Goal: Navigation & Orientation: Find specific page/section

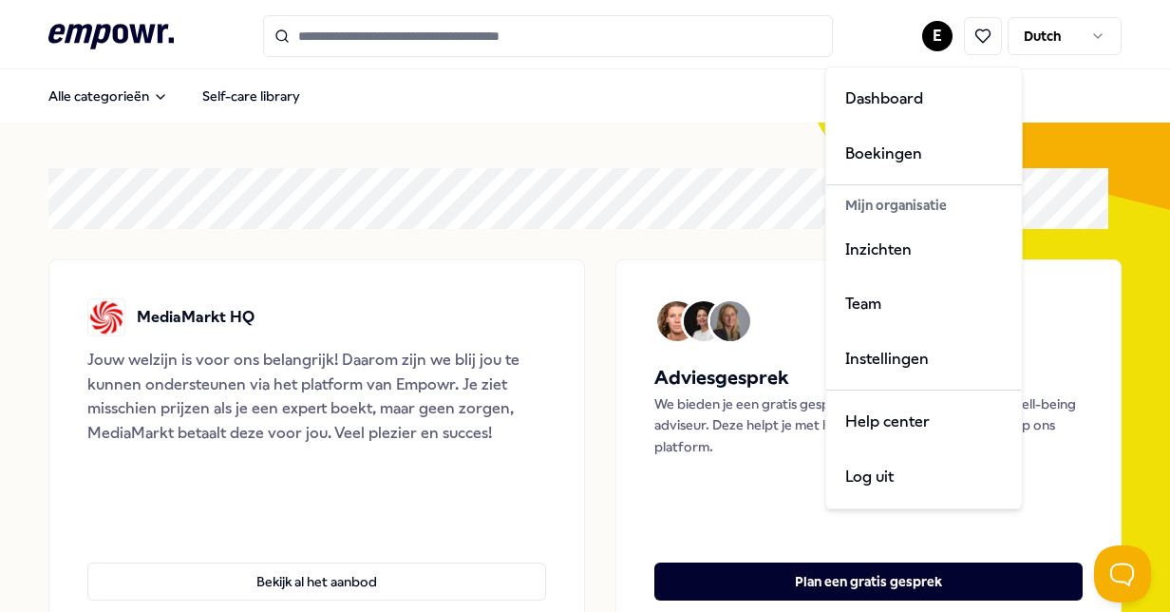
click at [927, 39] on html ".empowr-logo_svg__cls-1{fill:#03032f} E Dutch Alle categorieën Self-care librar…" at bounding box center [585, 306] width 1170 height 612
click at [910, 156] on div "Boekingen" at bounding box center [924, 153] width 188 height 55
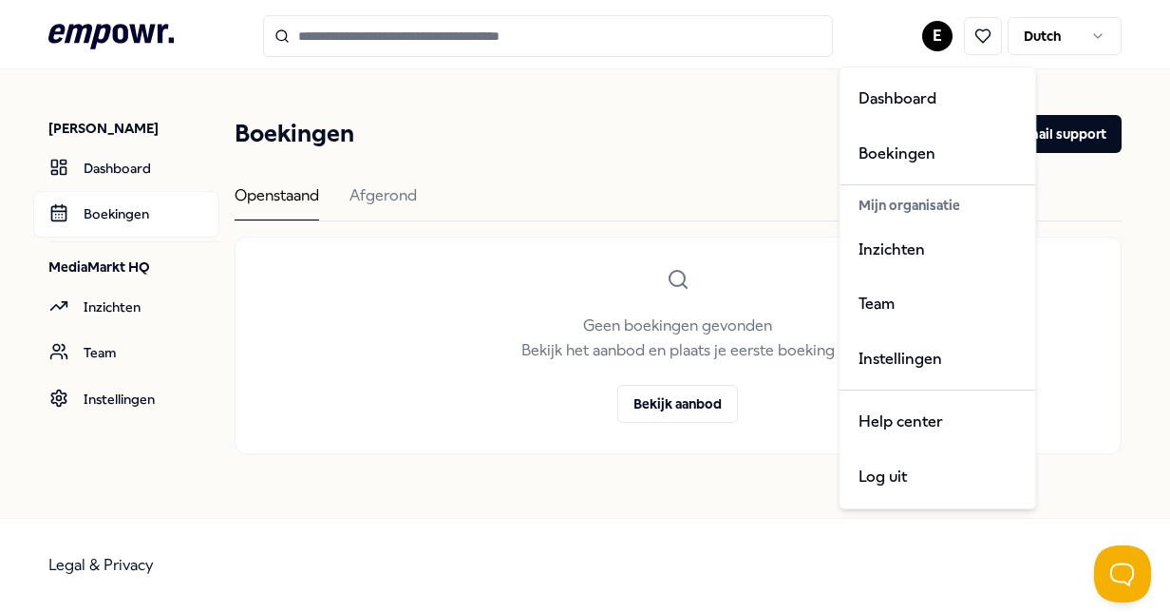
click at [948, 34] on html ".empowr-logo_svg__cls-1{fill:#03032f} E Dutch [PERSON_NAME] Dashboard Boekingen…" at bounding box center [585, 306] width 1170 height 612
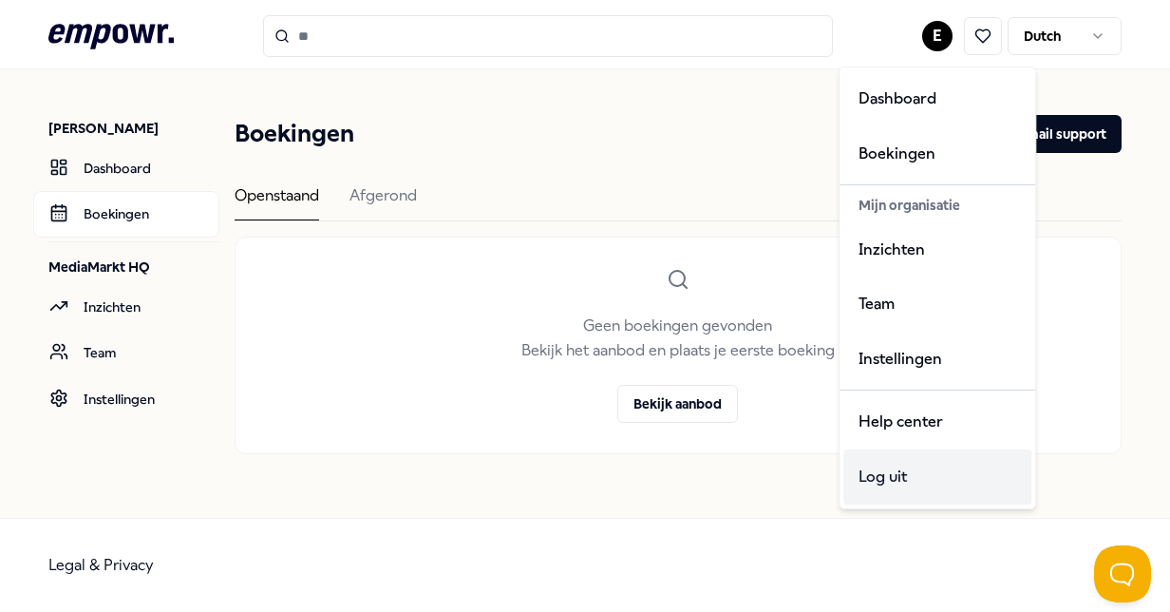
click at [909, 486] on div "Log uit" at bounding box center [937, 476] width 188 height 55
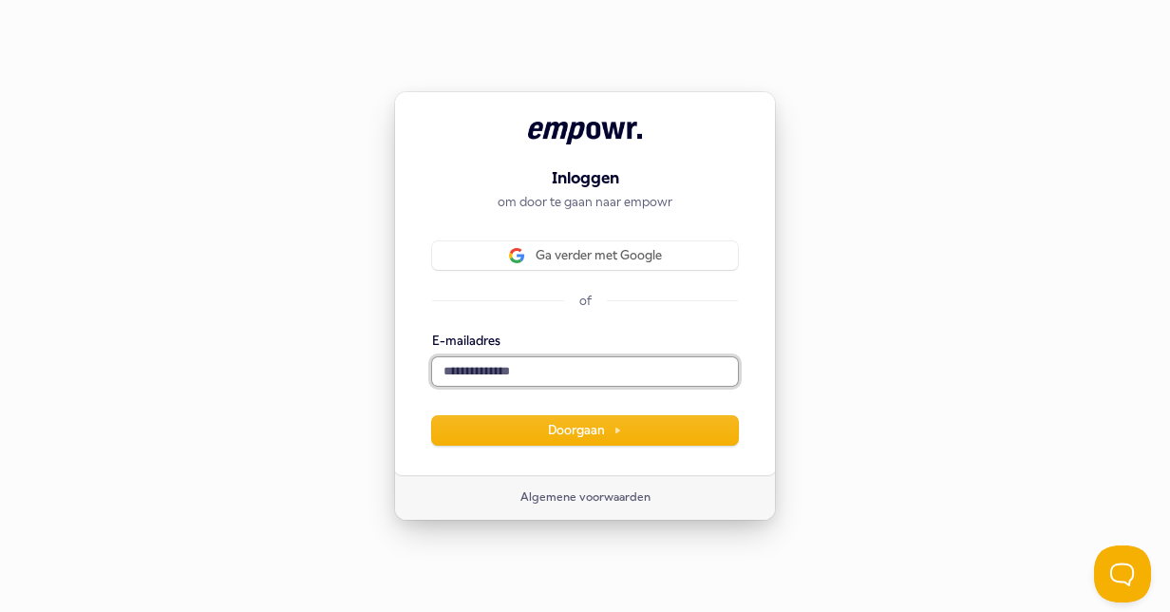
click at [529, 368] on input "E-mailadres" at bounding box center [585, 371] width 306 height 28
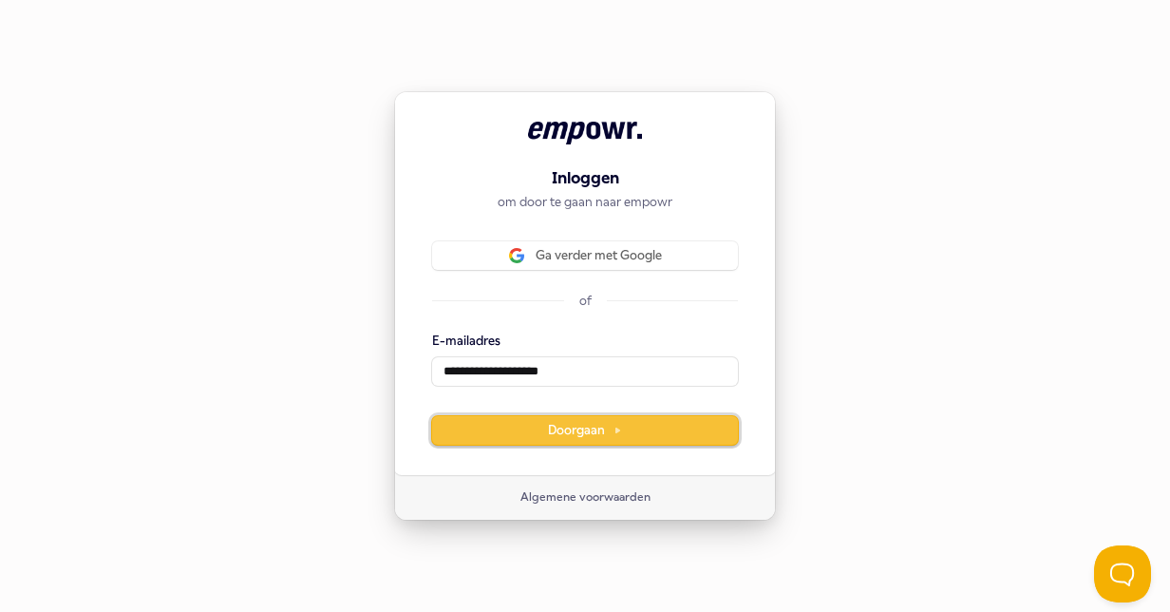
click at [606, 424] on span "Doorgaan" at bounding box center [585, 430] width 74 height 17
type input "**********"
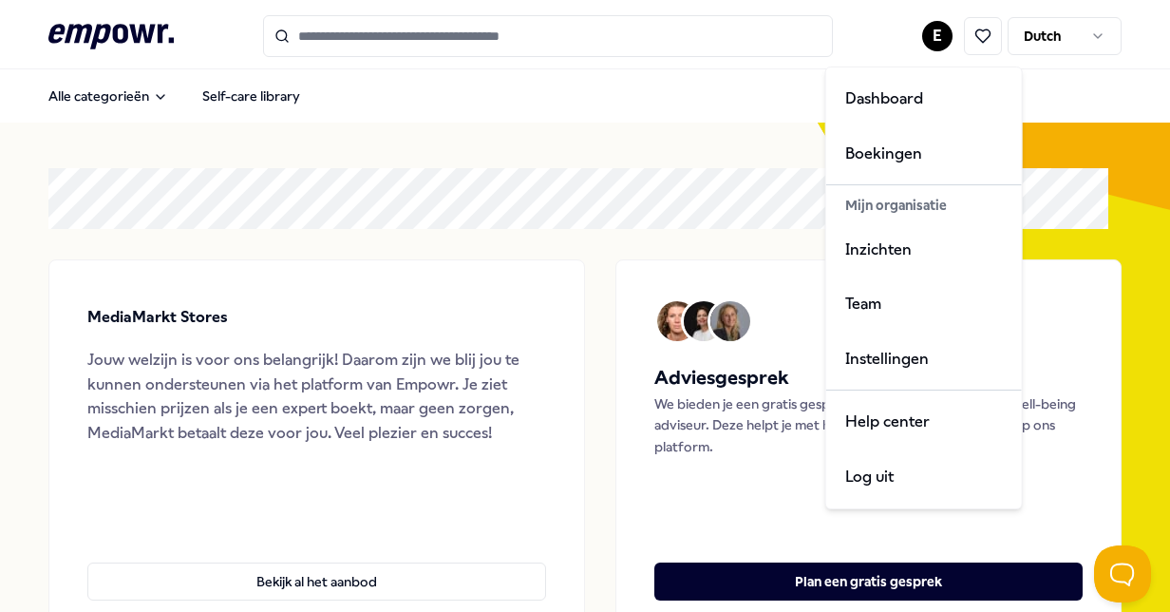
click at [932, 42] on html ".empowr-logo_svg__cls-1{fill:#03032f} E Dutch Alle categorieën Self-care librar…" at bounding box center [585, 306] width 1170 height 612
click at [908, 145] on div "Boekingen" at bounding box center [924, 153] width 188 height 55
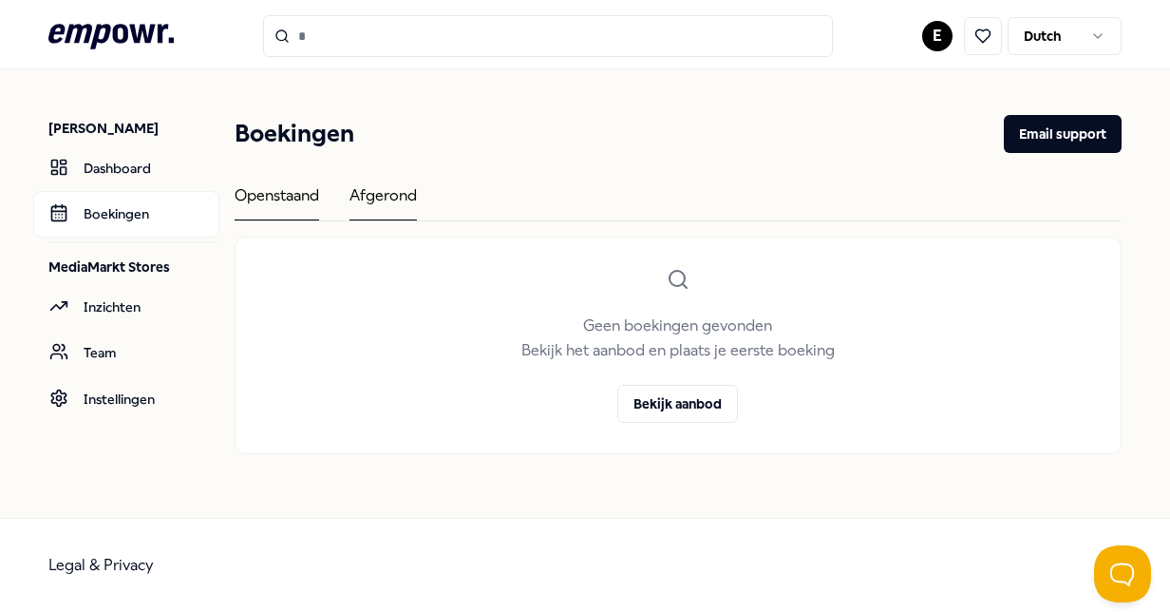
click at [389, 202] on div "Afgerond" at bounding box center [382, 201] width 67 height 37
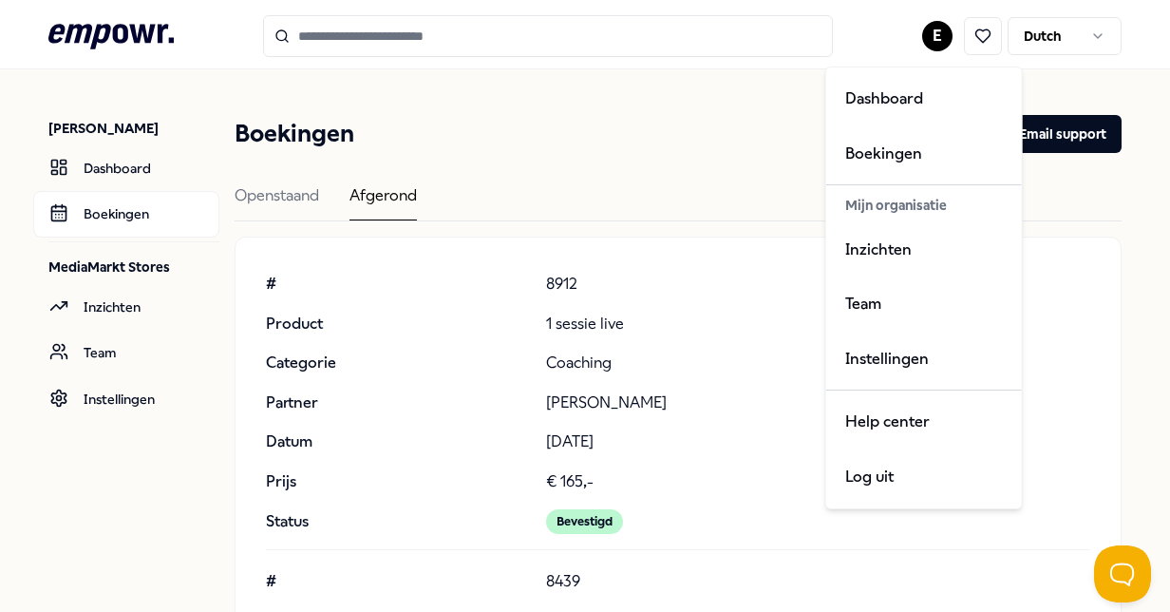
click at [921, 29] on html ".empowr-logo_svg__cls-1{fill:#03032f} E Dutch Evy Kloet Dashboard Boekingen Med…" at bounding box center [585, 306] width 1170 height 612
click at [914, 108] on div "Dashboard" at bounding box center [924, 98] width 188 height 55
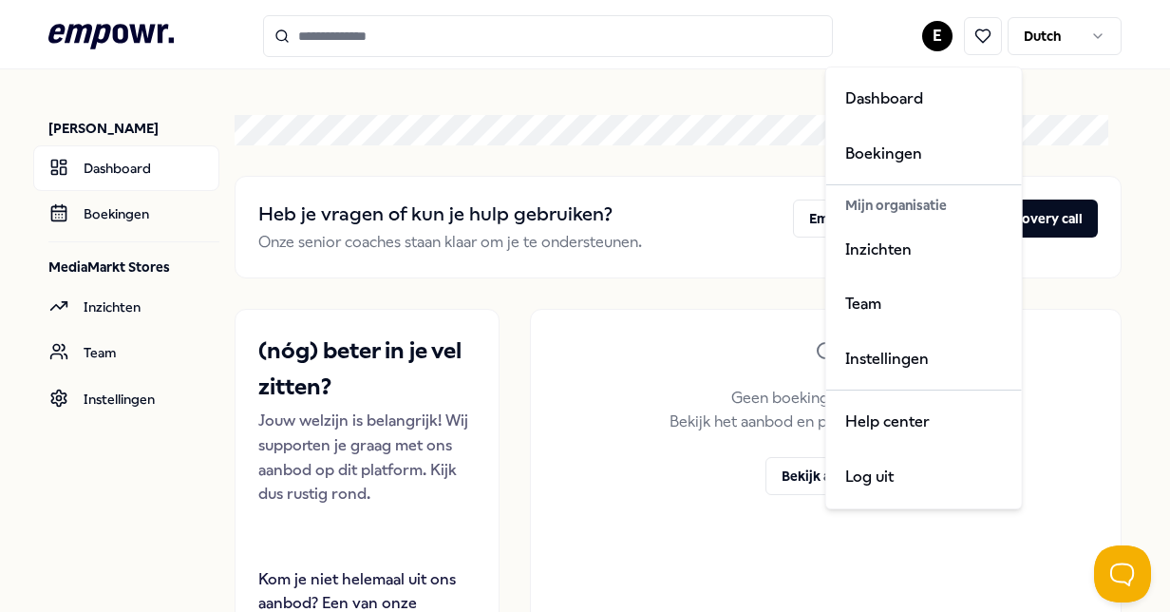
click at [924, 32] on html ".empowr-logo_svg__cls-1{fill:#03032f} E Dutch Evy Kloet Dashboard Boekingen Med…" at bounding box center [585, 306] width 1170 height 612
click at [889, 285] on div "Team" at bounding box center [924, 303] width 188 height 55
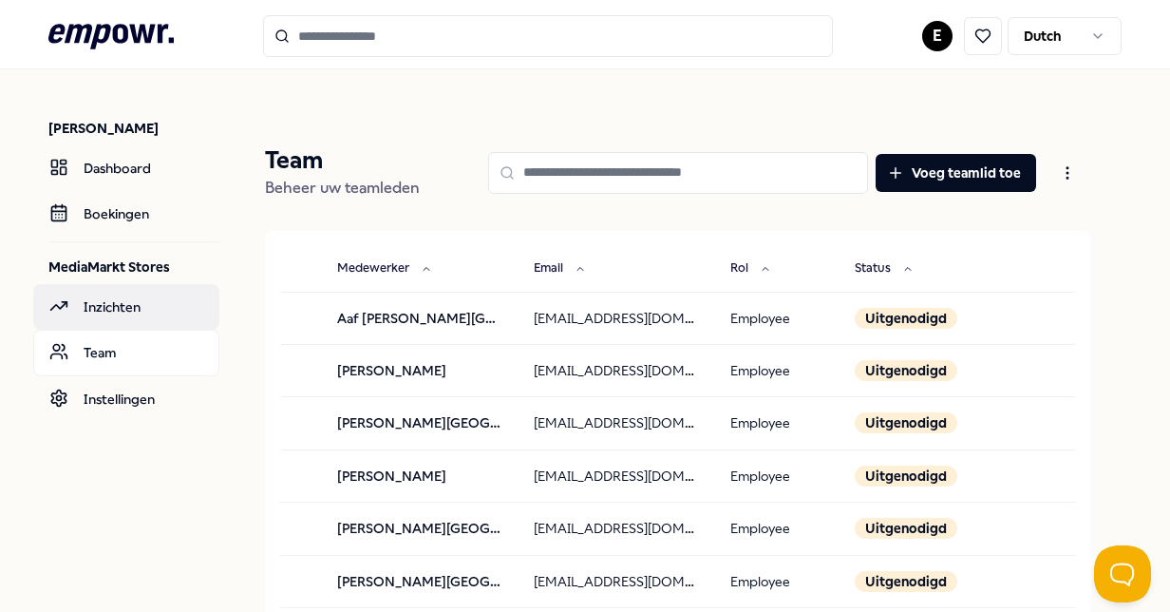
click at [126, 314] on link "Inzichten" at bounding box center [126, 307] width 186 height 46
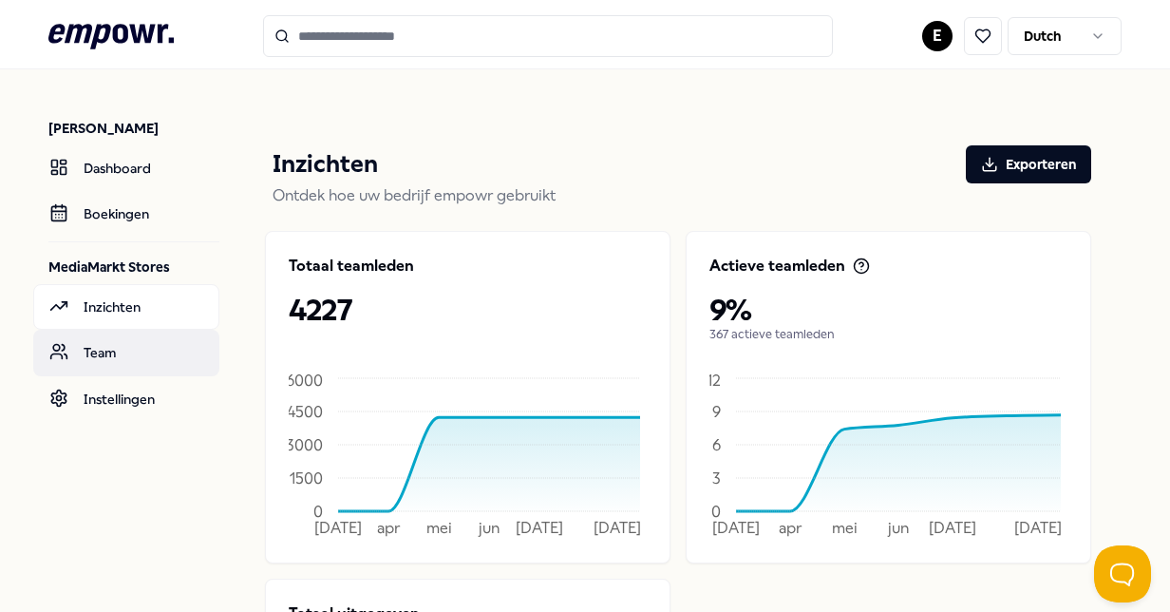
click at [158, 333] on link "Team" at bounding box center [126, 353] width 186 height 46
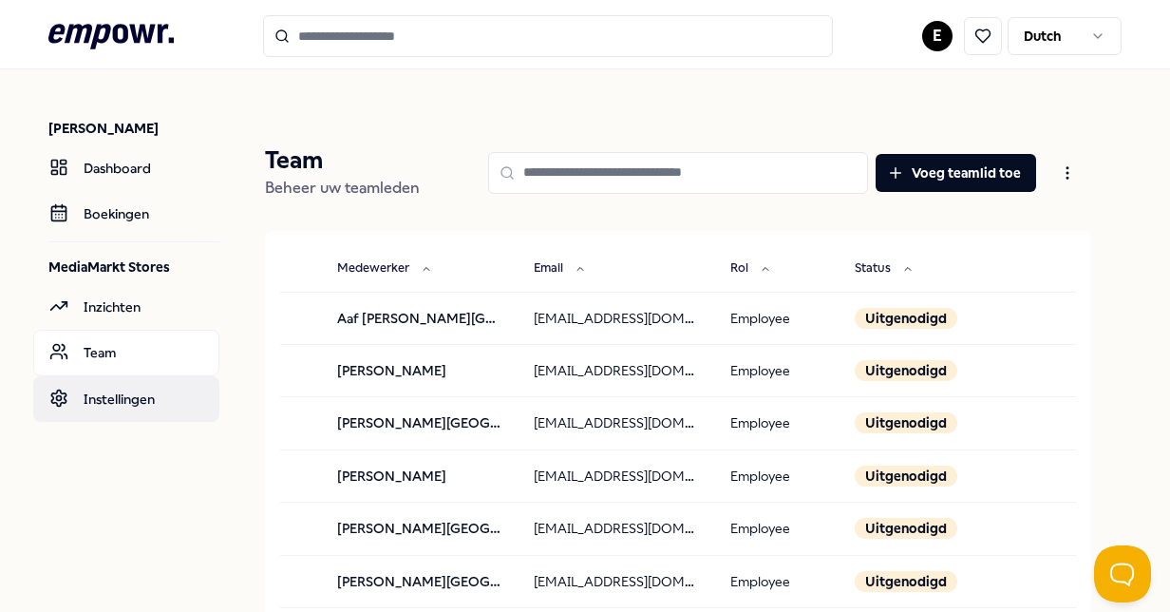
click at [149, 396] on link "Instellingen" at bounding box center [126, 399] width 186 height 46
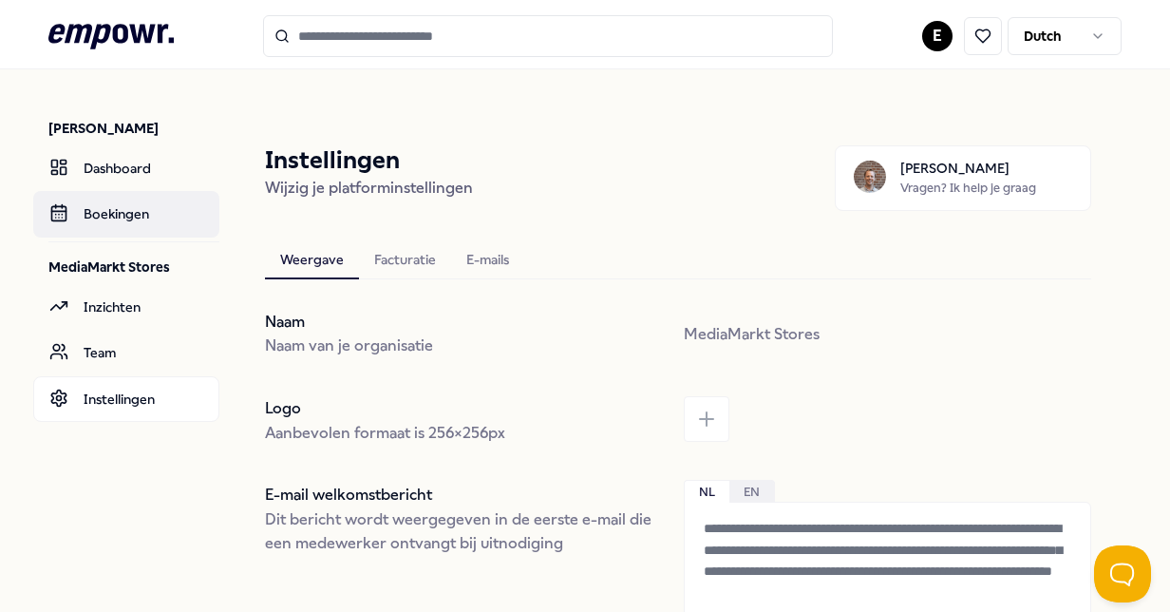
click at [141, 230] on link "Boekingen" at bounding box center [126, 214] width 186 height 46
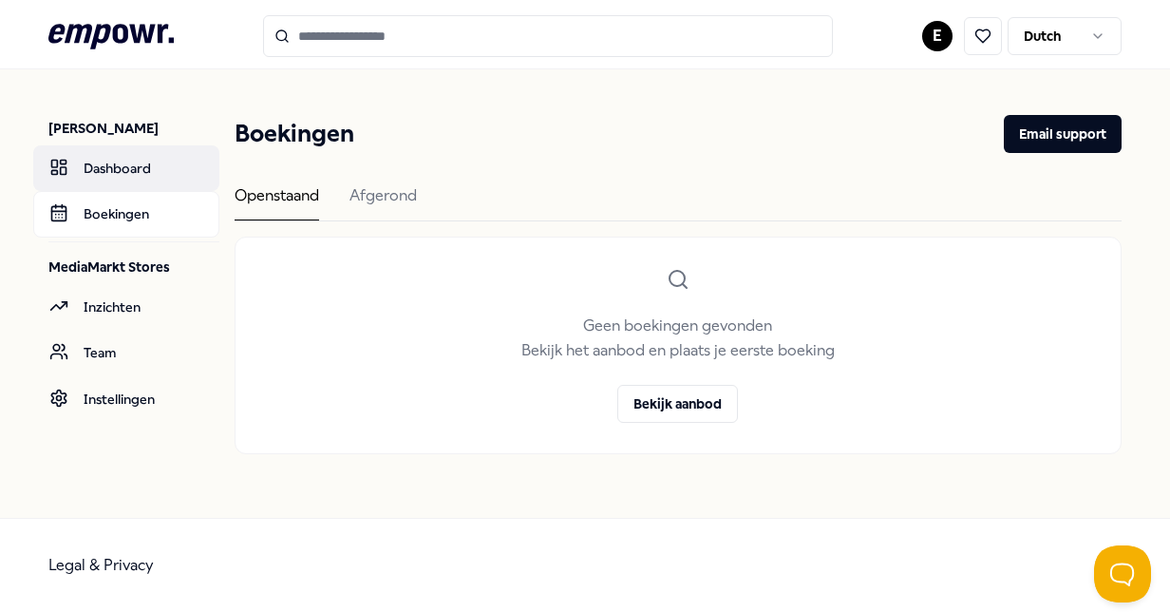
click at [141, 163] on link "Dashboard" at bounding box center [126, 168] width 186 height 46
